Goal: Information Seeking & Learning: Learn about a topic

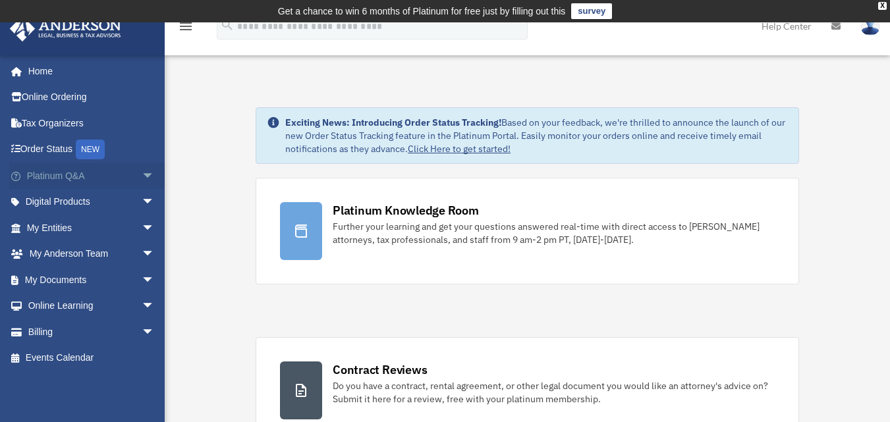
click at [142, 178] on span "arrow_drop_down" at bounding box center [155, 176] width 26 height 27
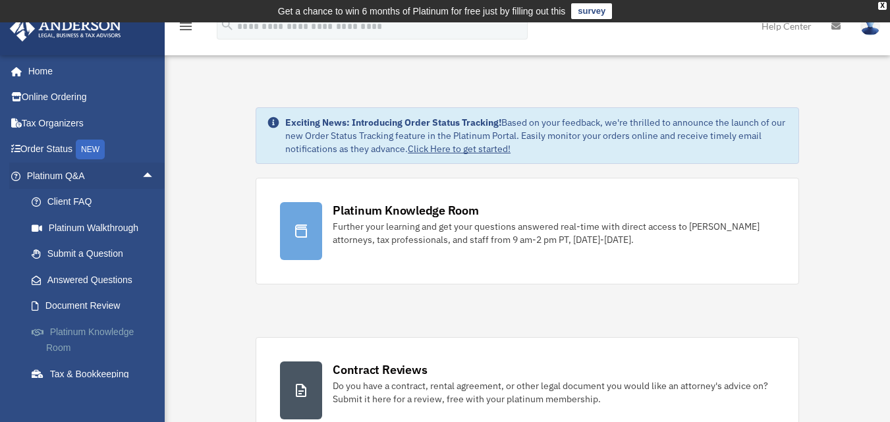
click at [101, 331] on link "Platinum Knowledge Room" at bounding box center [96, 340] width 156 height 42
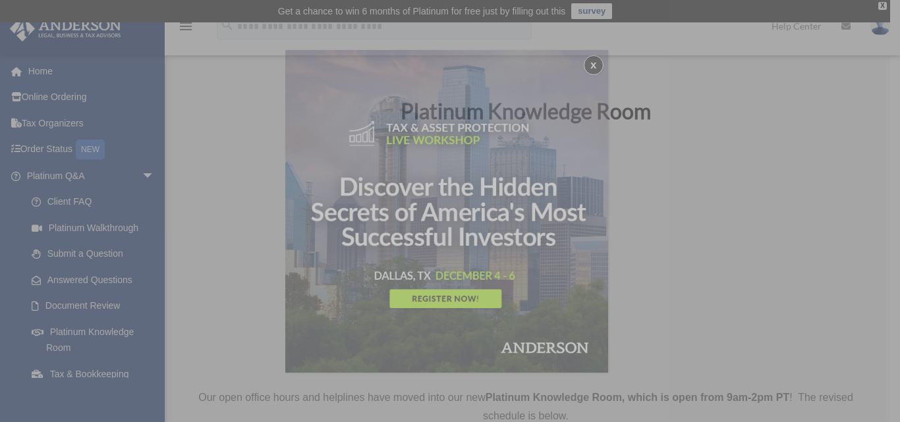
click at [597, 65] on button "x" at bounding box center [594, 65] width 20 height 20
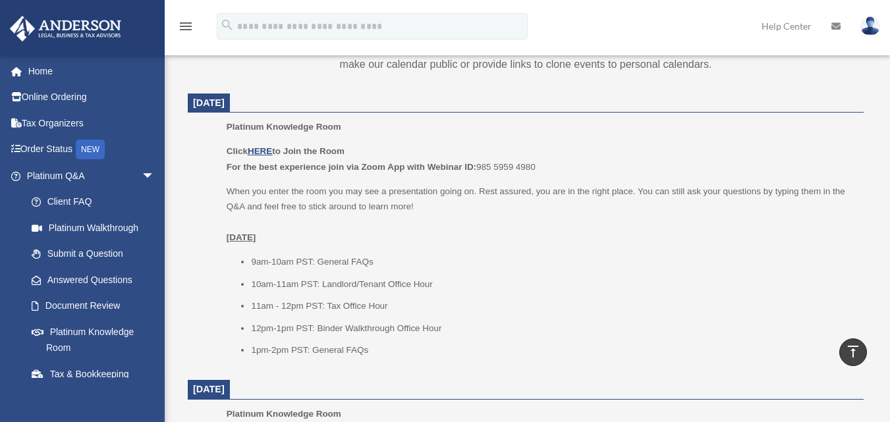
scroll to position [527, 0]
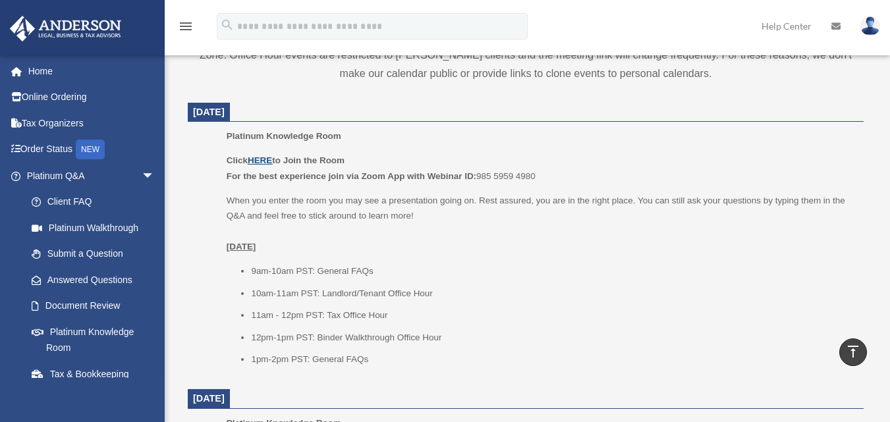
click at [261, 161] on u "HERE" at bounding box center [260, 161] width 24 height 10
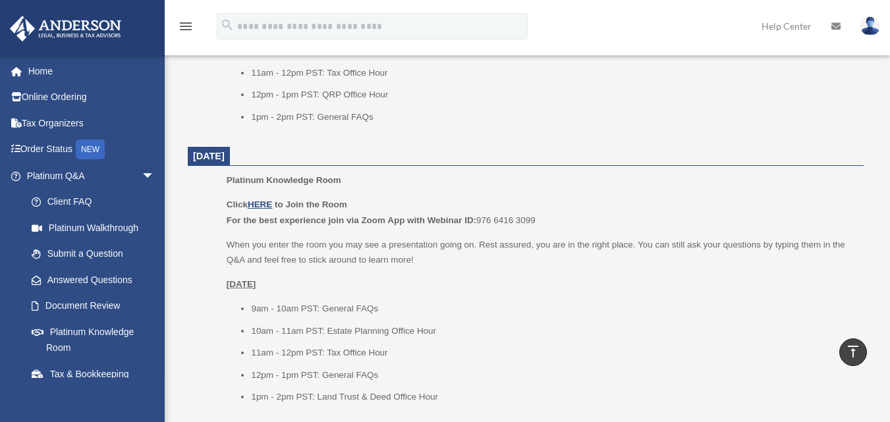
scroll to position [1582, 0]
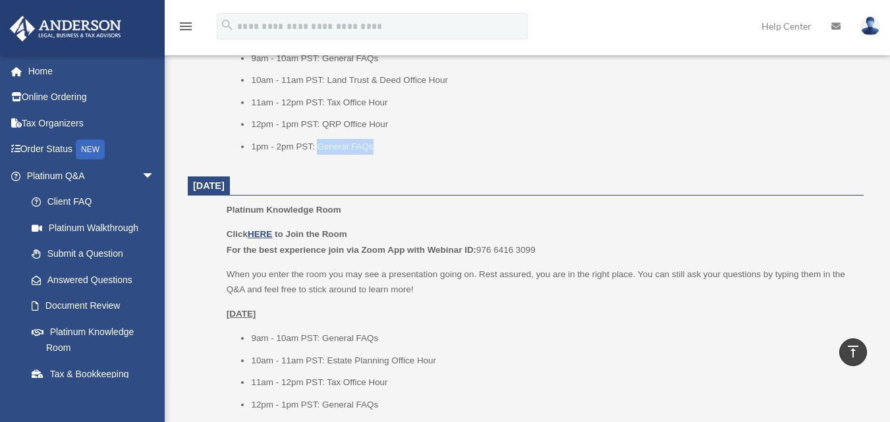
drag, startPoint x: 318, startPoint y: 144, endPoint x: 374, endPoint y: 146, distance: 56.1
click at [374, 146] on li "1pm - 2pm PST: General FAQs" at bounding box center [553, 147] width 604 height 16
copy li "General FAQs"
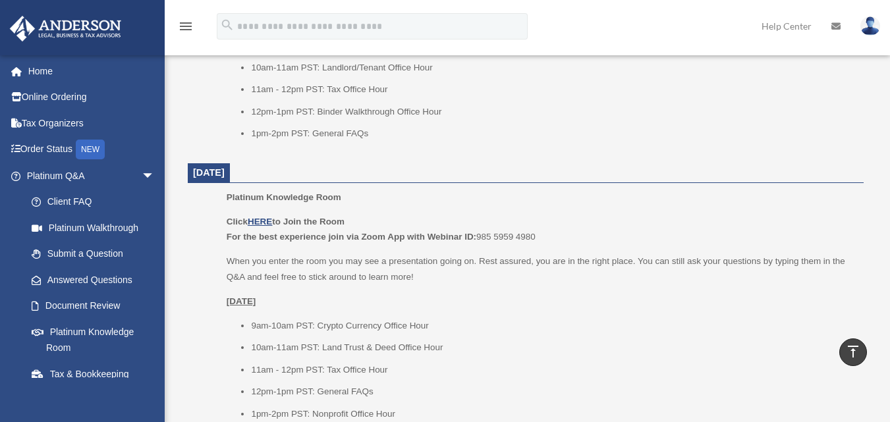
scroll to position [857, 0]
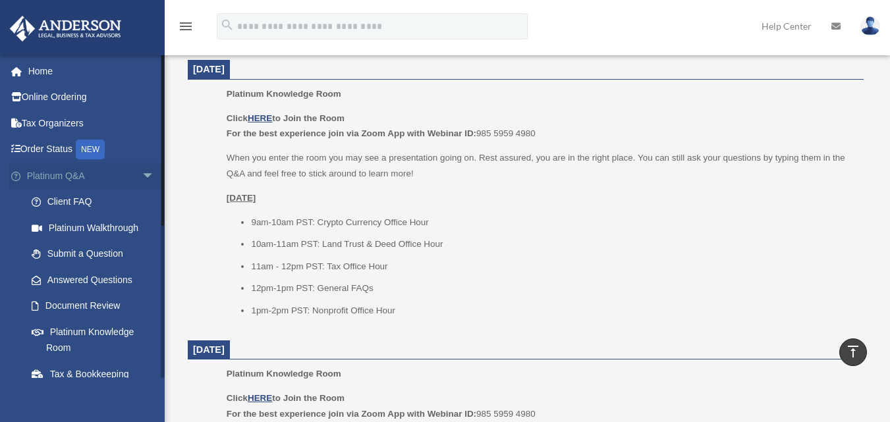
click at [144, 175] on span "arrow_drop_down" at bounding box center [155, 176] width 26 height 27
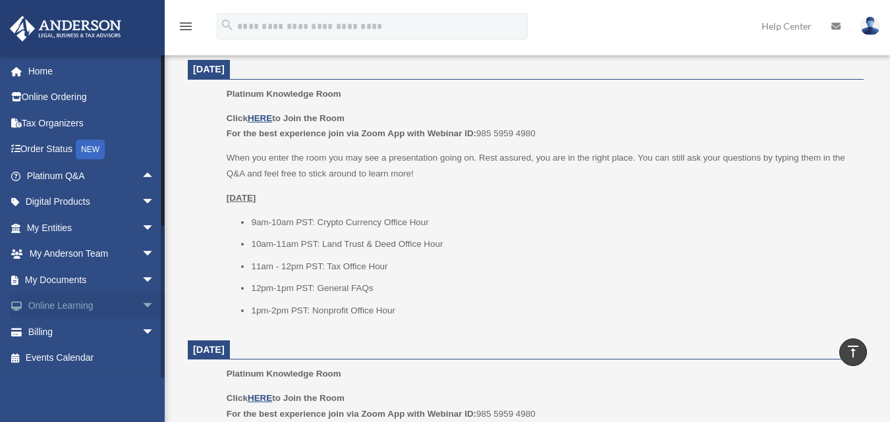
click at [142, 305] on span "arrow_drop_down" at bounding box center [155, 306] width 26 height 27
click at [142, 305] on span "arrow_drop_up" at bounding box center [155, 306] width 26 height 27
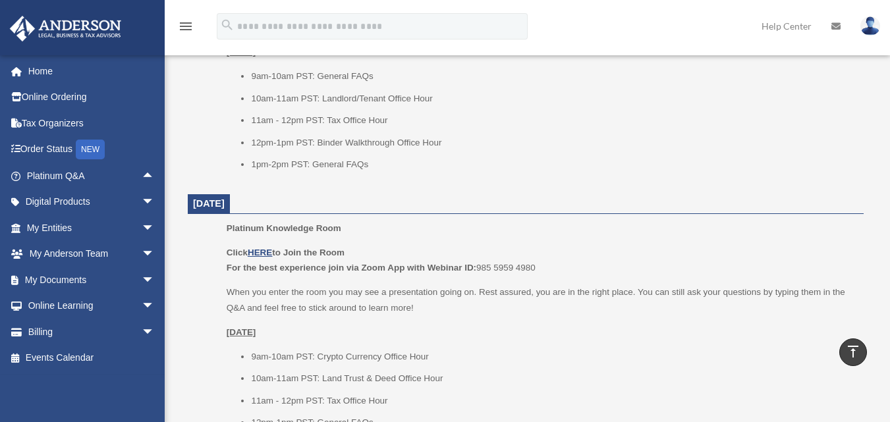
scroll to position [725, 0]
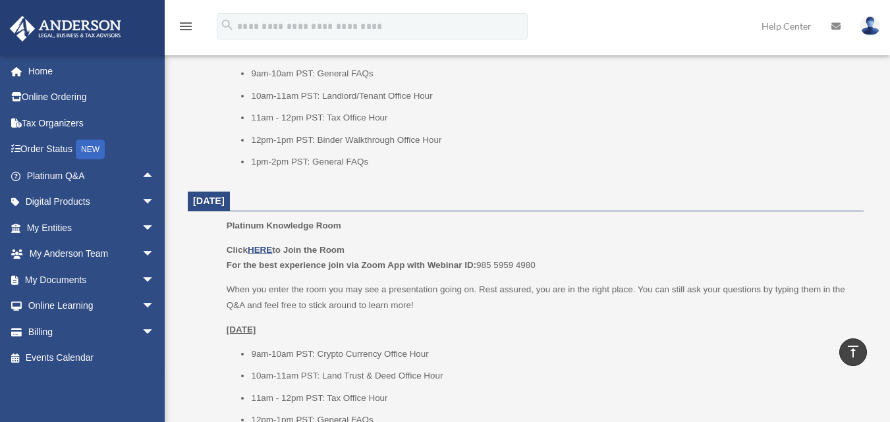
click at [788, 24] on link "Help Center" at bounding box center [787, 26] width 70 height 52
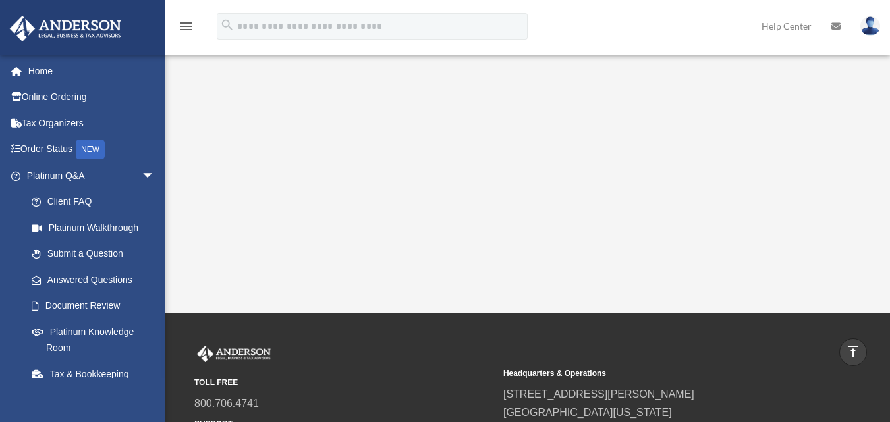
scroll to position [395, 0]
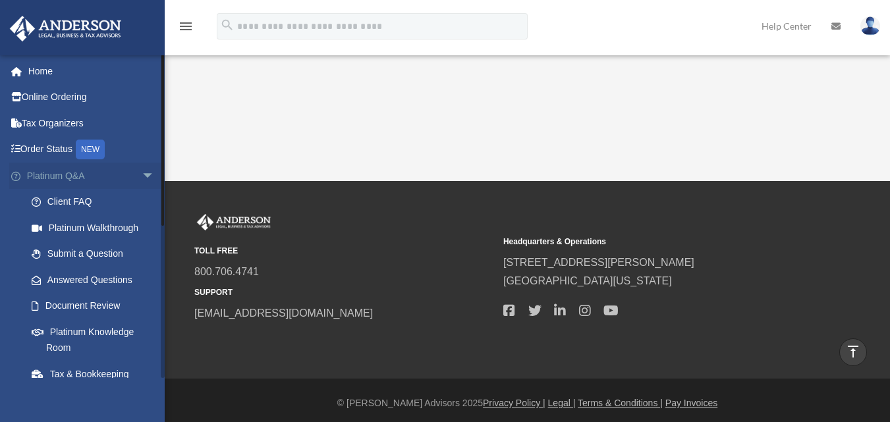
click at [142, 181] on span "arrow_drop_down" at bounding box center [155, 176] width 26 height 27
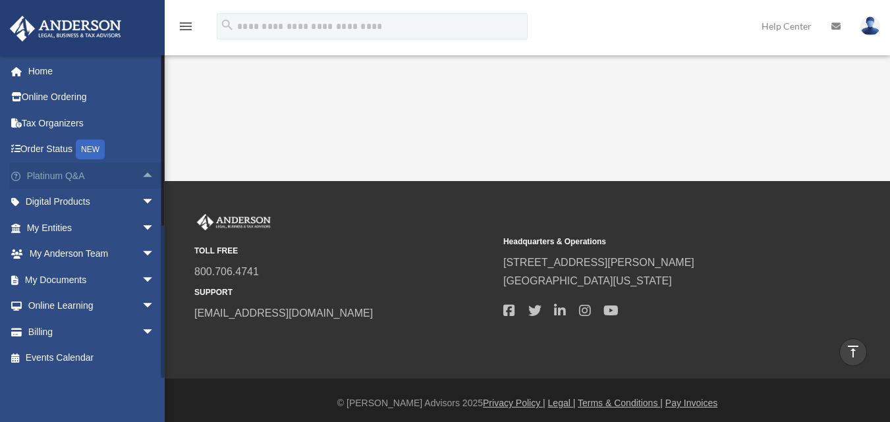
click at [142, 181] on span "arrow_drop_up" at bounding box center [155, 176] width 26 height 27
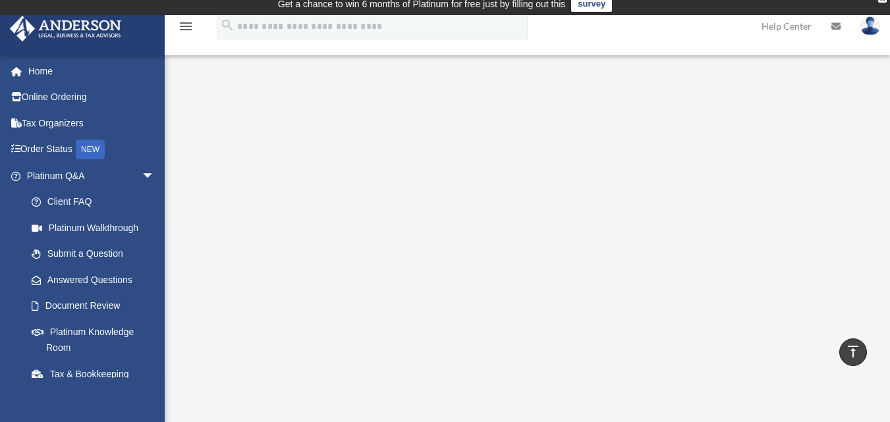
scroll to position [0, 0]
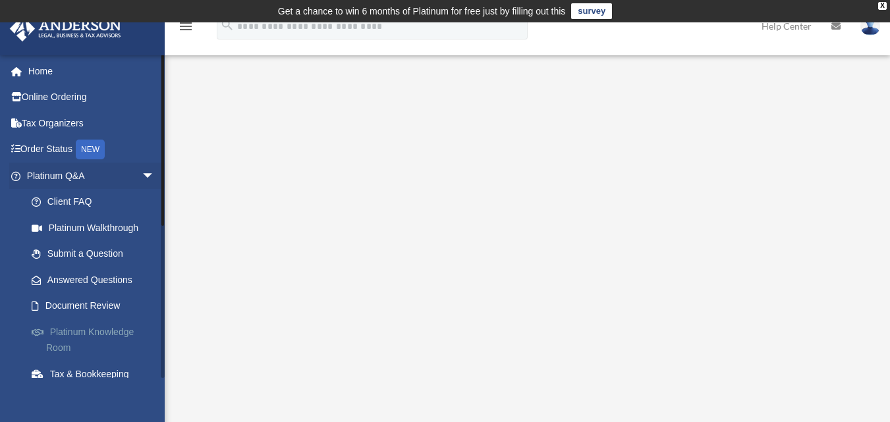
click at [100, 332] on link "Platinum Knowledge Room" at bounding box center [96, 340] width 156 height 42
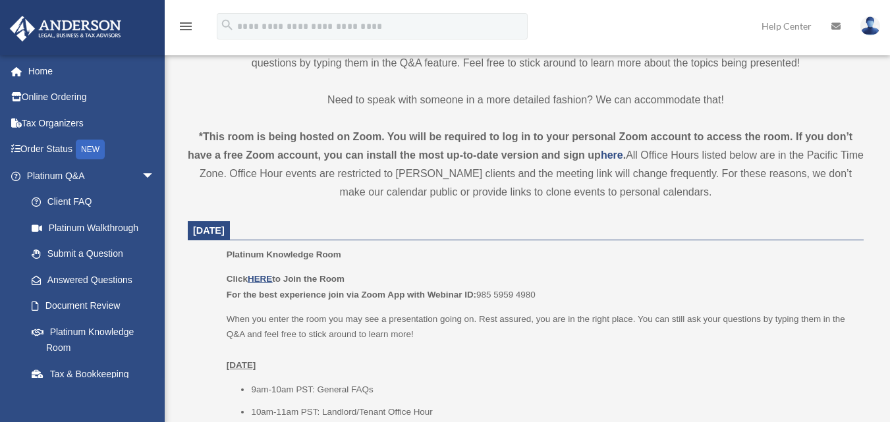
scroll to position [542, 0]
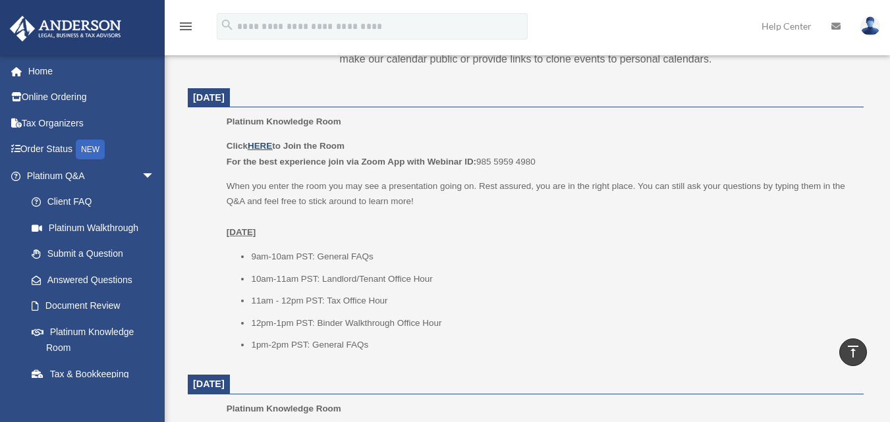
click at [262, 145] on u "HERE" at bounding box center [260, 146] width 24 height 10
